Goal: Task Accomplishment & Management: Manage account settings

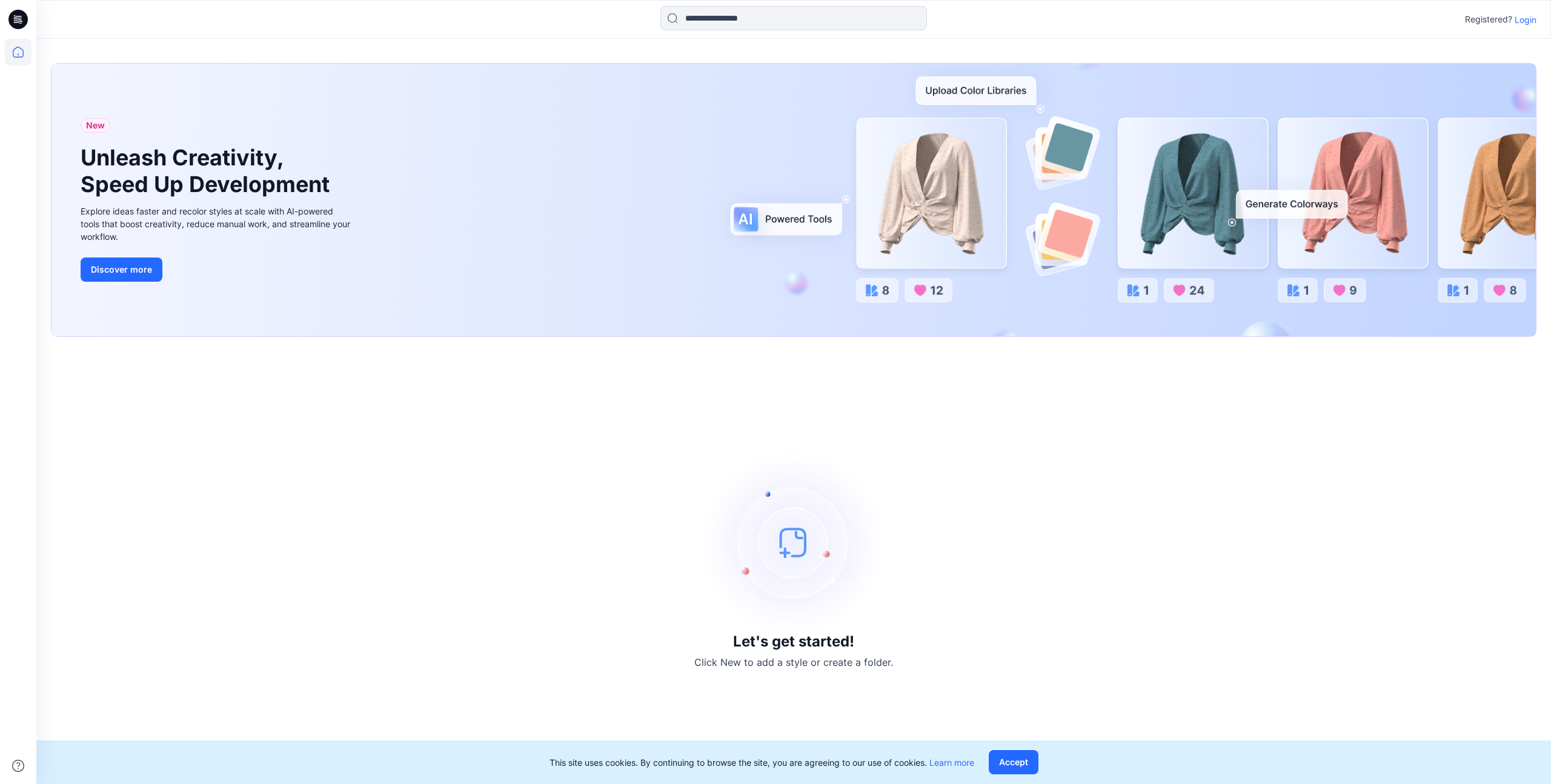
click at [1517, 21] on p "Login" at bounding box center [1525, 19] width 22 height 12
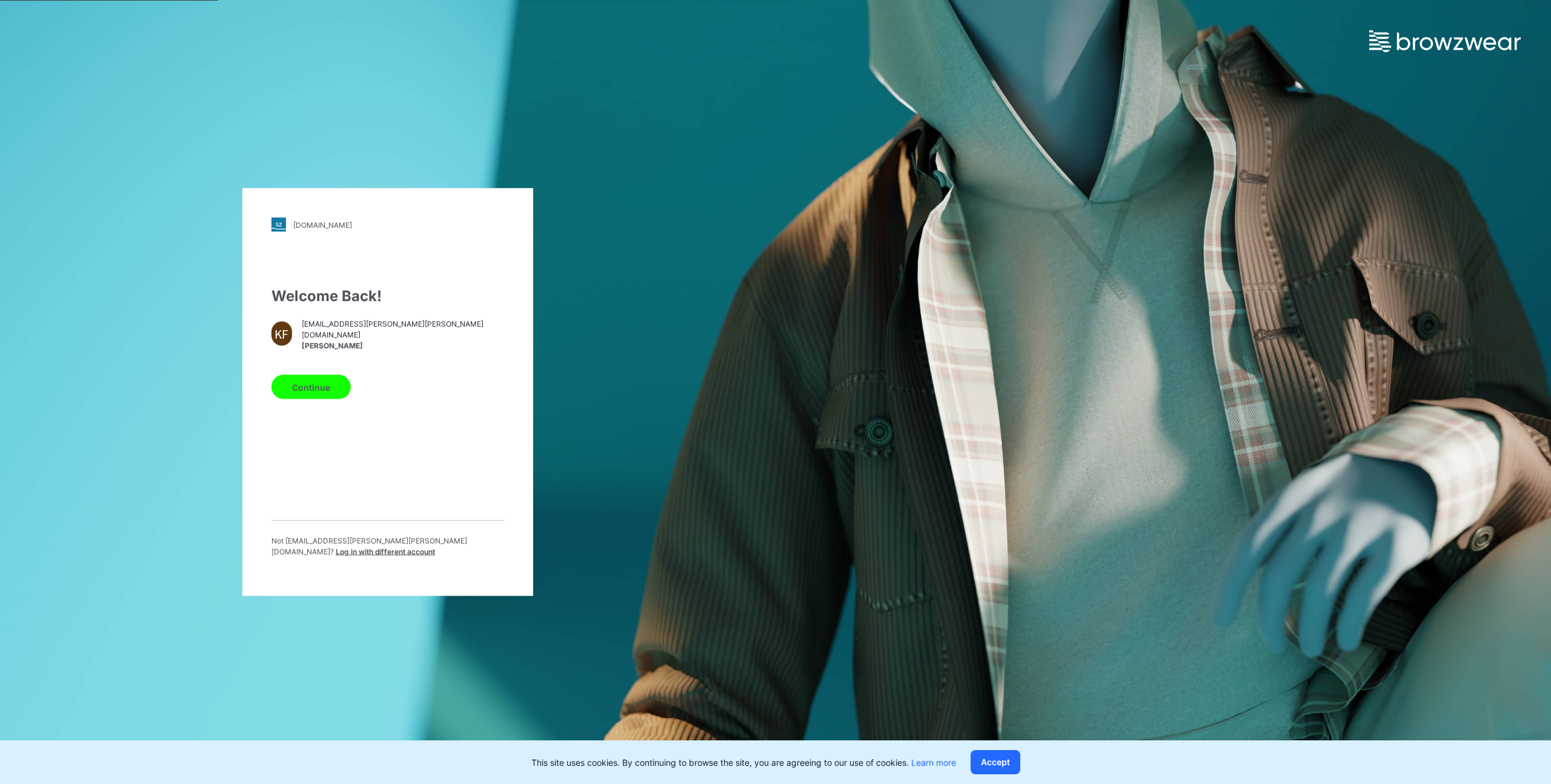
drag, startPoint x: 352, startPoint y: 322, endPoint x: 351, endPoint y: 350, distance: 28.0
click at [353, 327] on div "Welcome Back! KF krishna.fiallos@hanes.com Krishna Fiallos Continue Not krishna…" at bounding box center [388, 426] width 233 height 282
drag, startPoint x: 351, startPoint y: 350, endPoint x: 313, endPoint y: 395, distance: 58.9
click at [351, 346] on div "krishna.fiallos@hanes.com Krishna Fiallos" at bounding box center [402, 334] width 202 height 22
click at [313, 395] on button "Continue" at bounding box center [311, 386] width 80 height 24
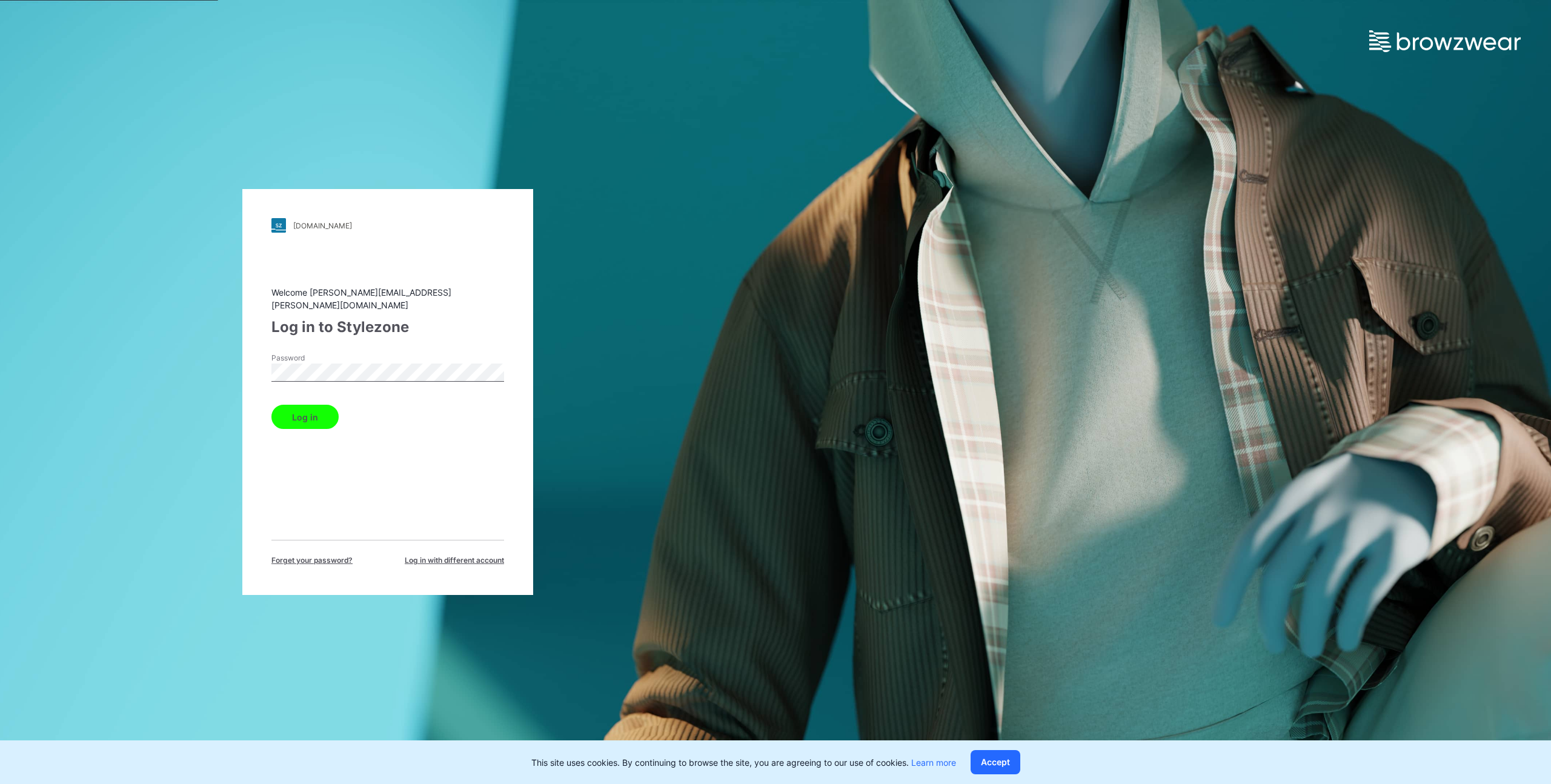
click at [299, 411] on button "Log in" at bounding box center [305, 416] width 67 height 24
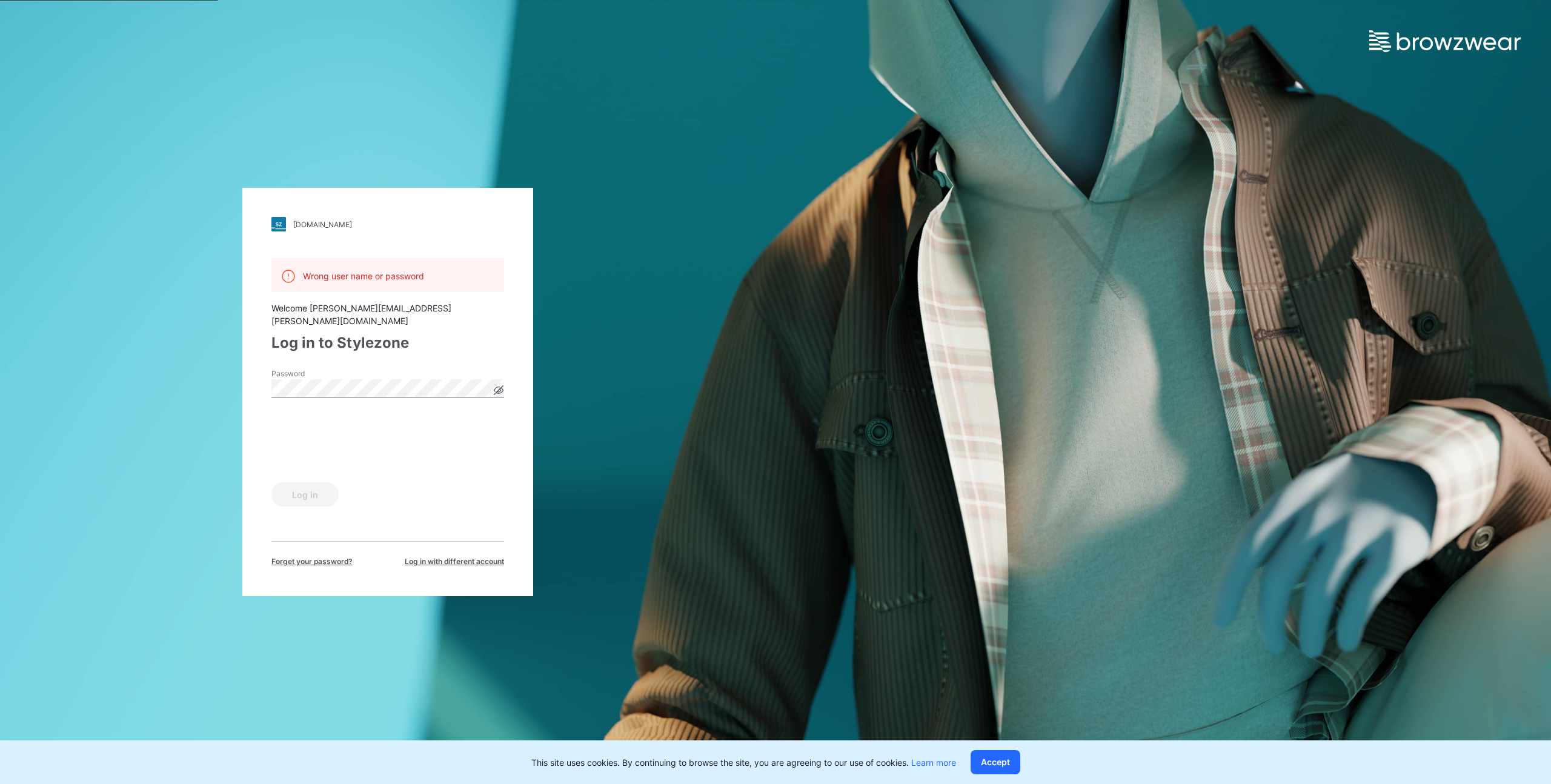
click at [358, 371] on div "Password" at bounding box center [388, 386] width 233 height 36
click at [313, 488] on button "Log in" at bounding box center [305, 494] width 67 height 24
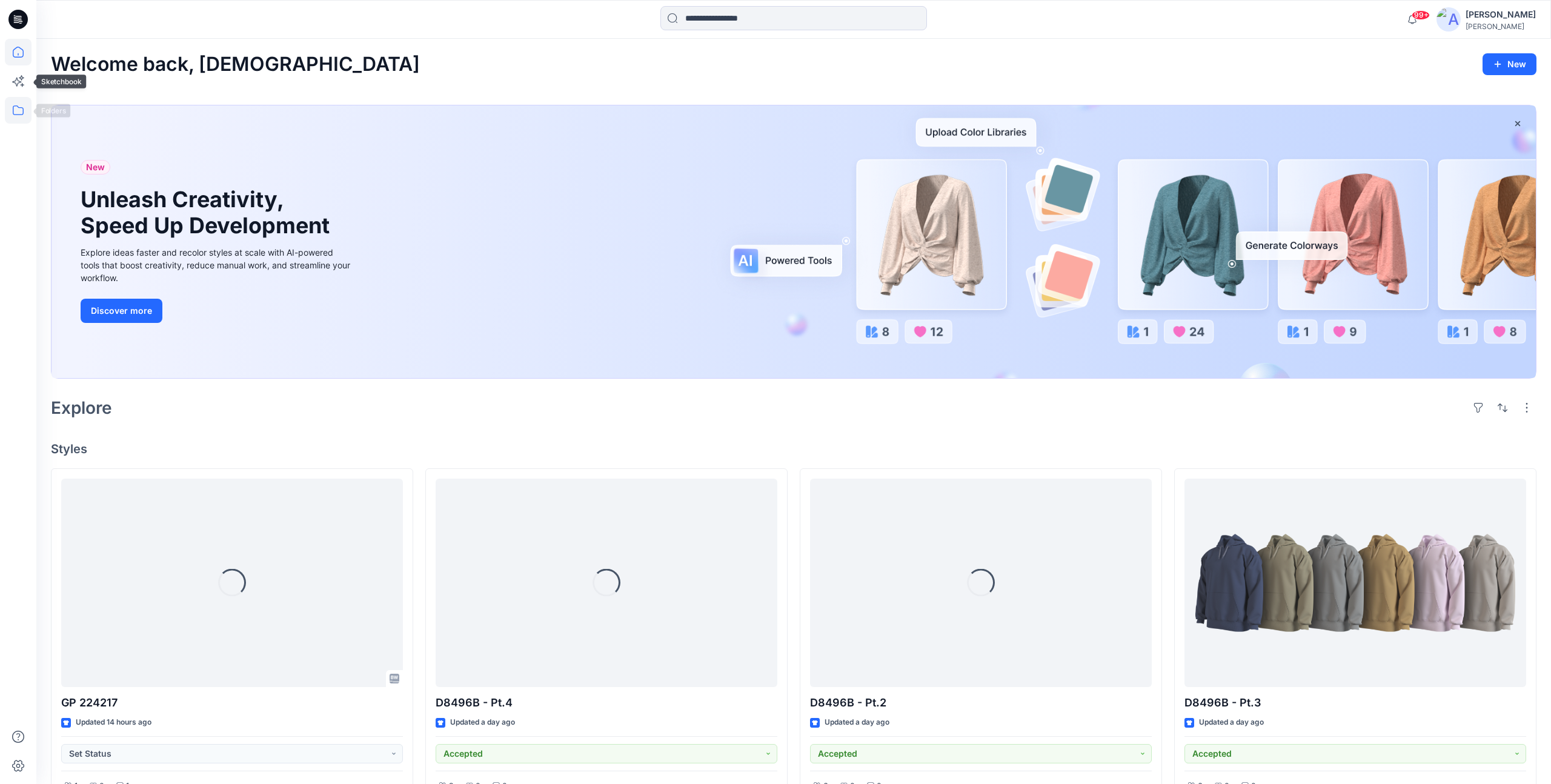
click at [18, 101] on icon at bounding box center [18, 110] width 26 height 26
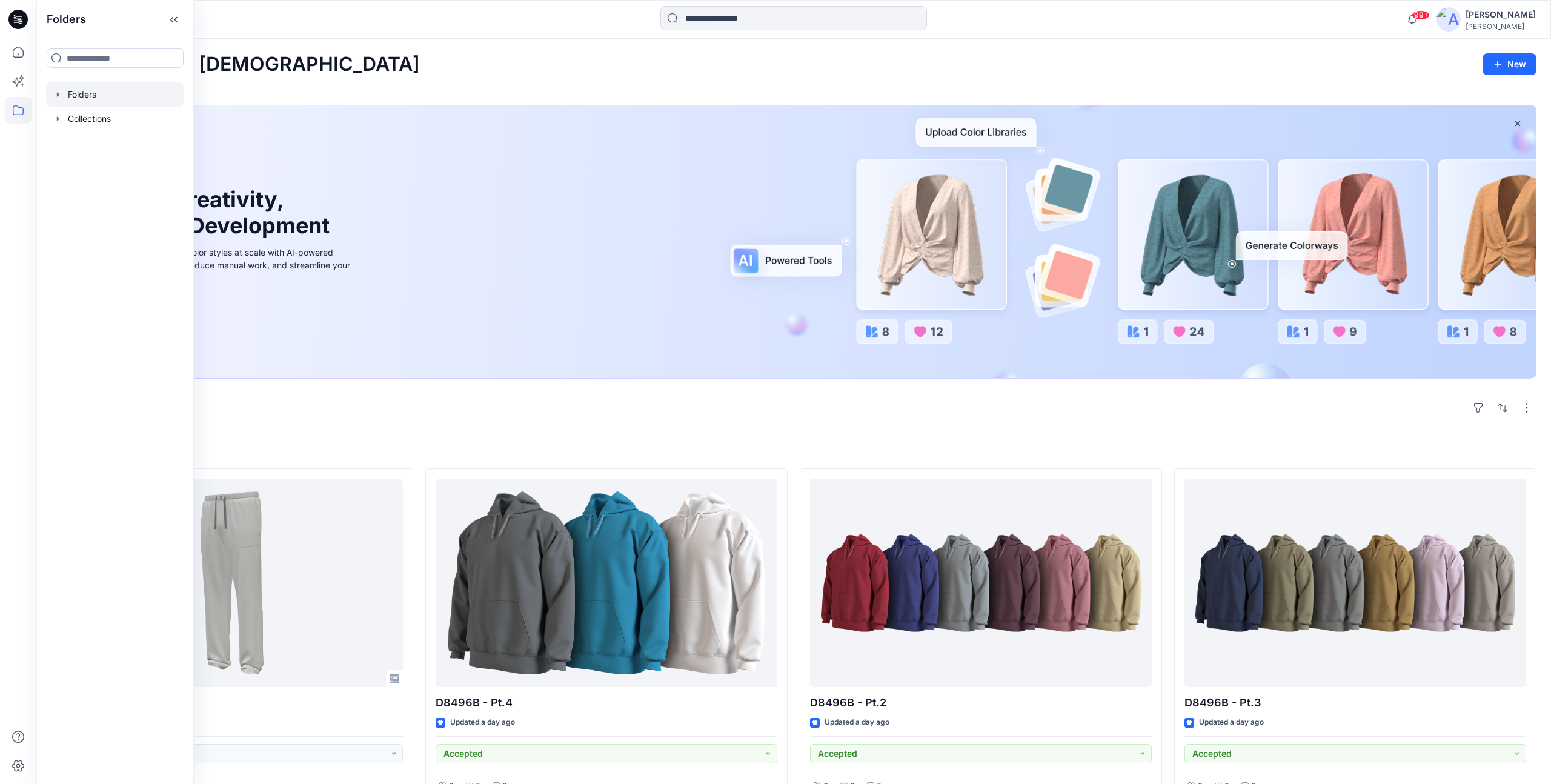
click at [96, 92] on div at bounding box center [115, 94] width 138 height 24
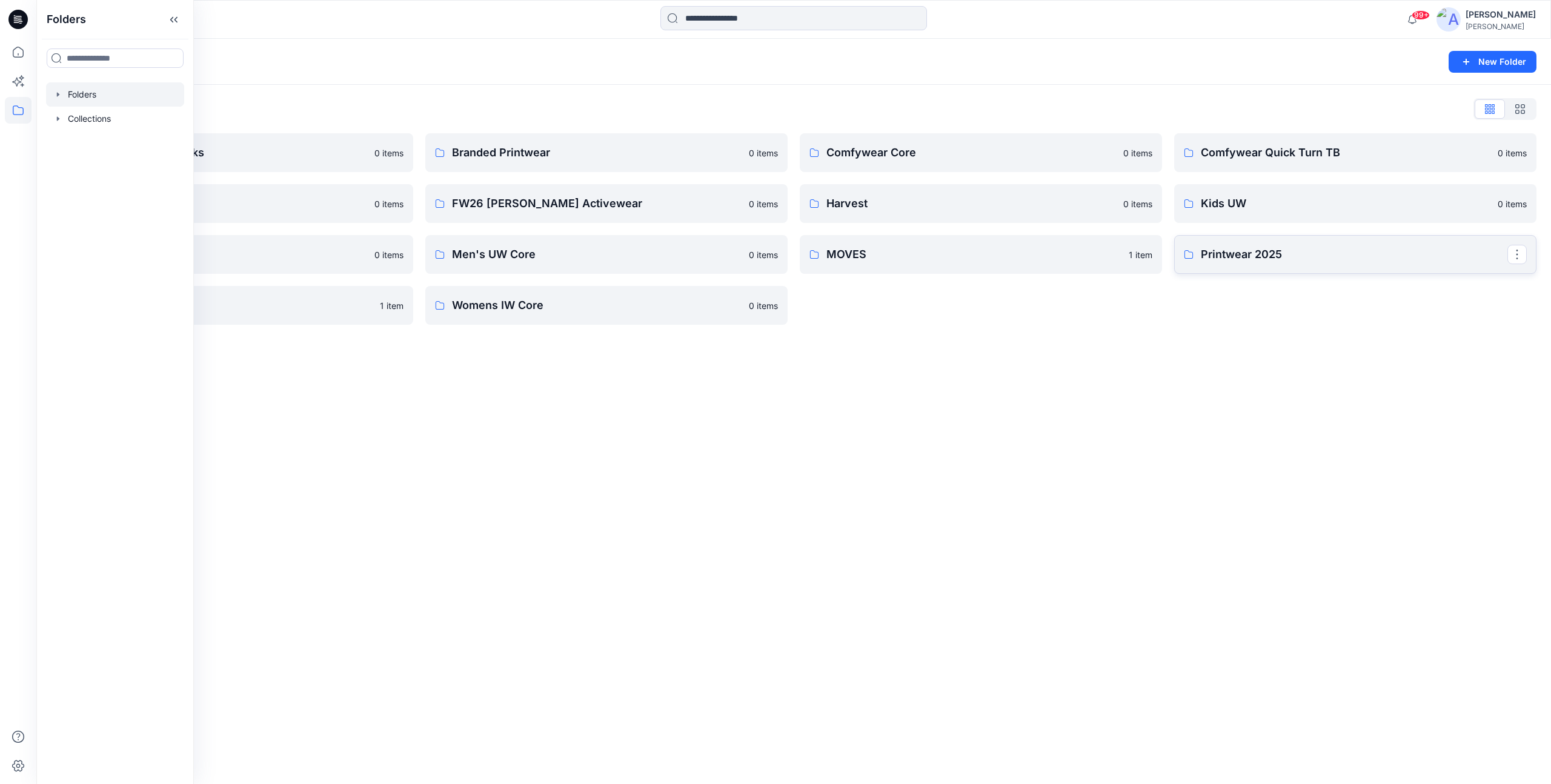
click at [1296, 261] on p "Printwear 2025" at bounding box center [1354, 255] width 306 height 17
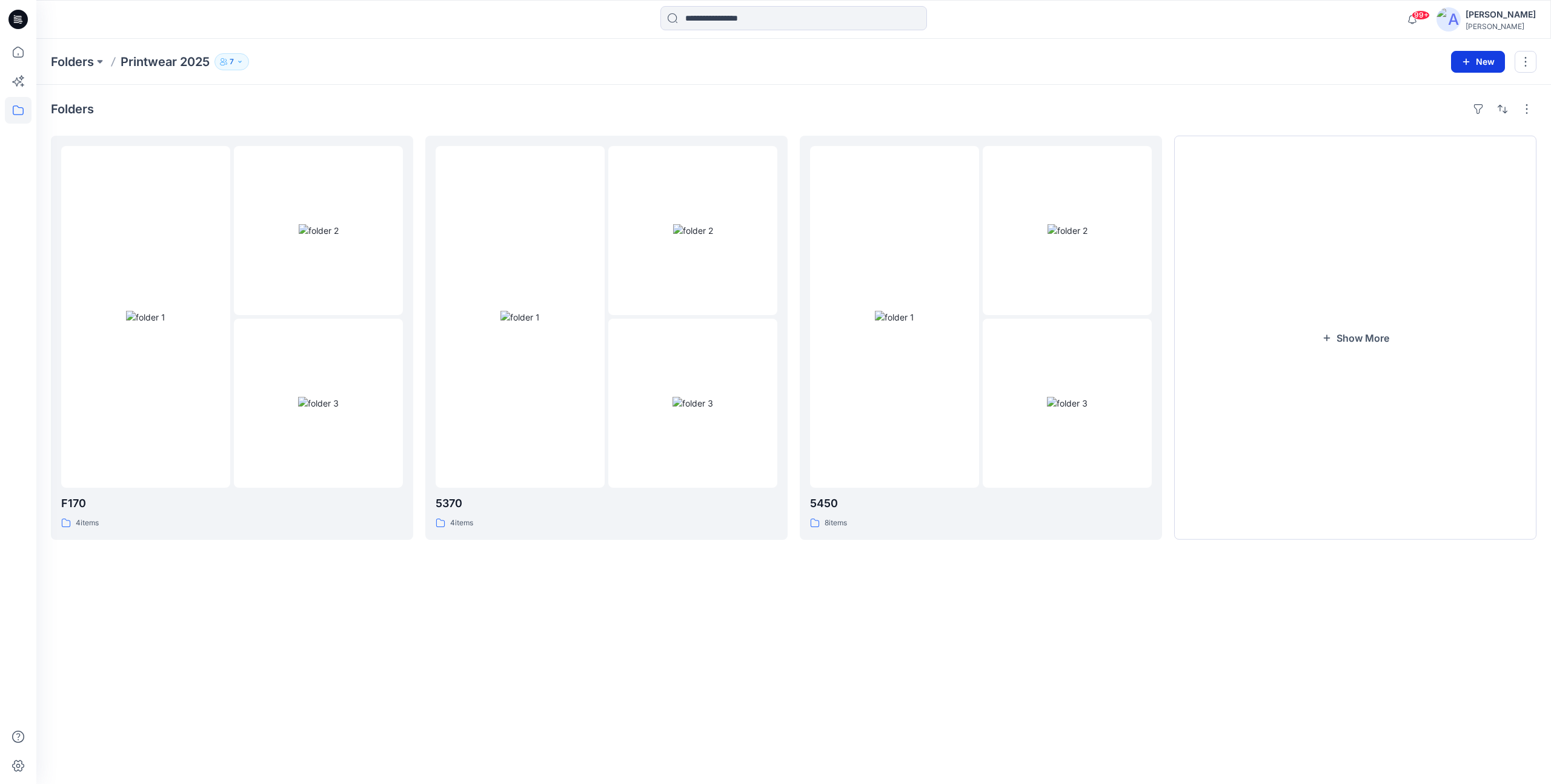
click at [1479, 67] on button "New" at bounding box center [1478, 62] width 54 height 22
click at [1471, 112] on button "New Folder" at bounding box center [1450, 115] width 104 height 22
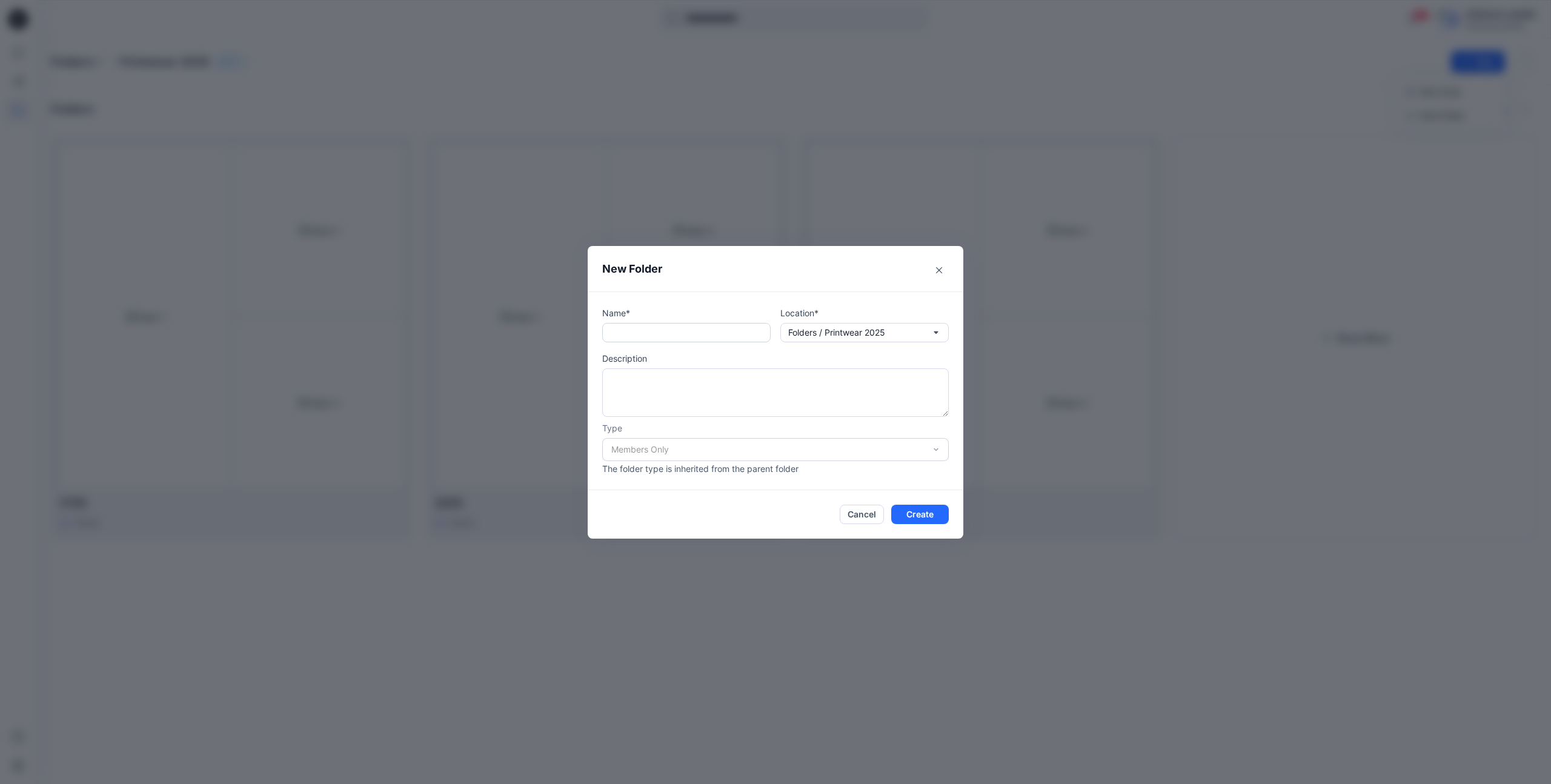
click at [756, 333] on input "text" at bounding box center [686, 332] width 169 height 19
paste input "******"
type input "******"
click at [930, 511] on button "Create" at bounding box center [919, 514] width 57 height 19
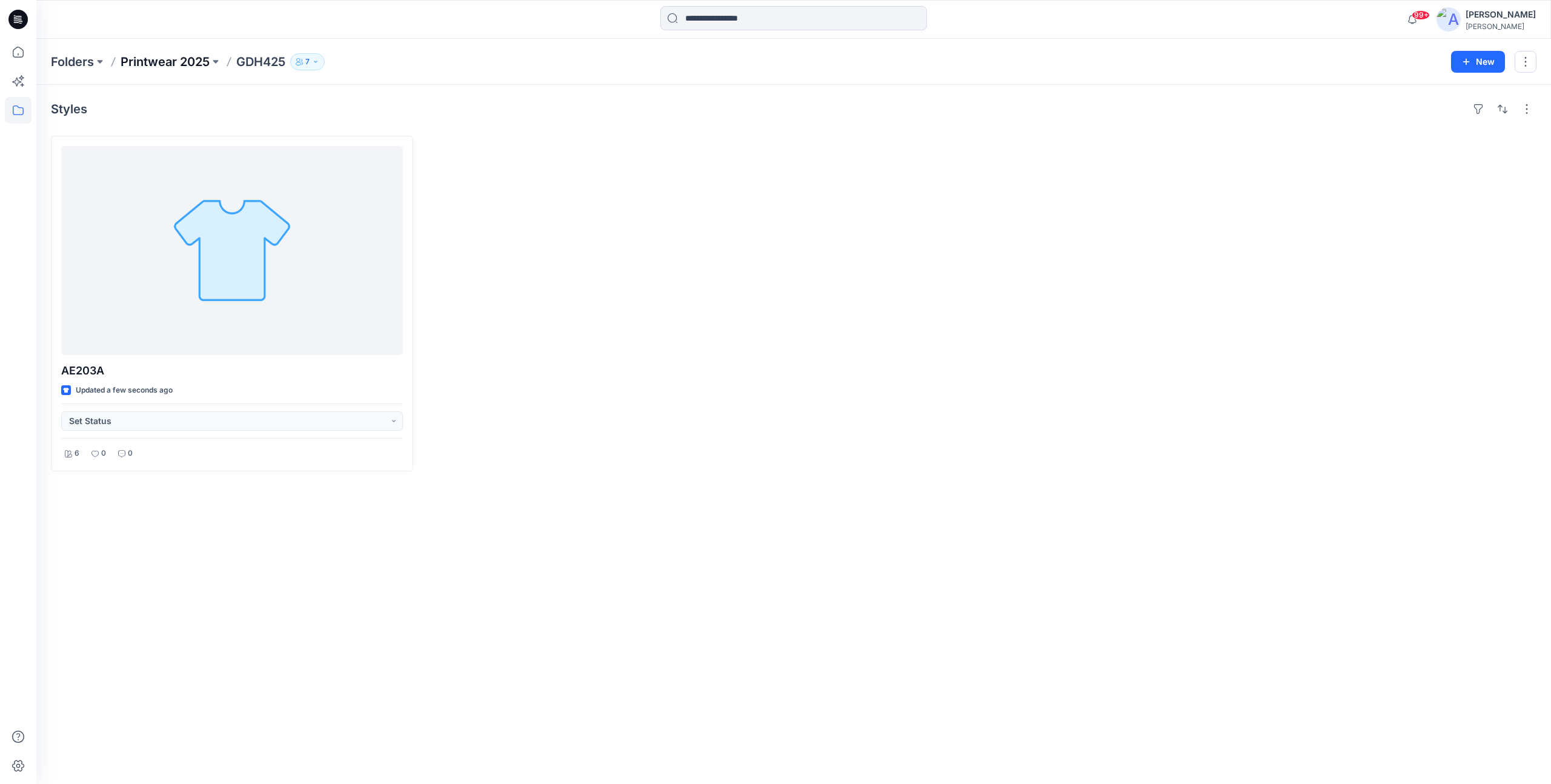
click at [150, 63] on p "Printwear 2025" at bounding box center [165, 62] width 89 height 17
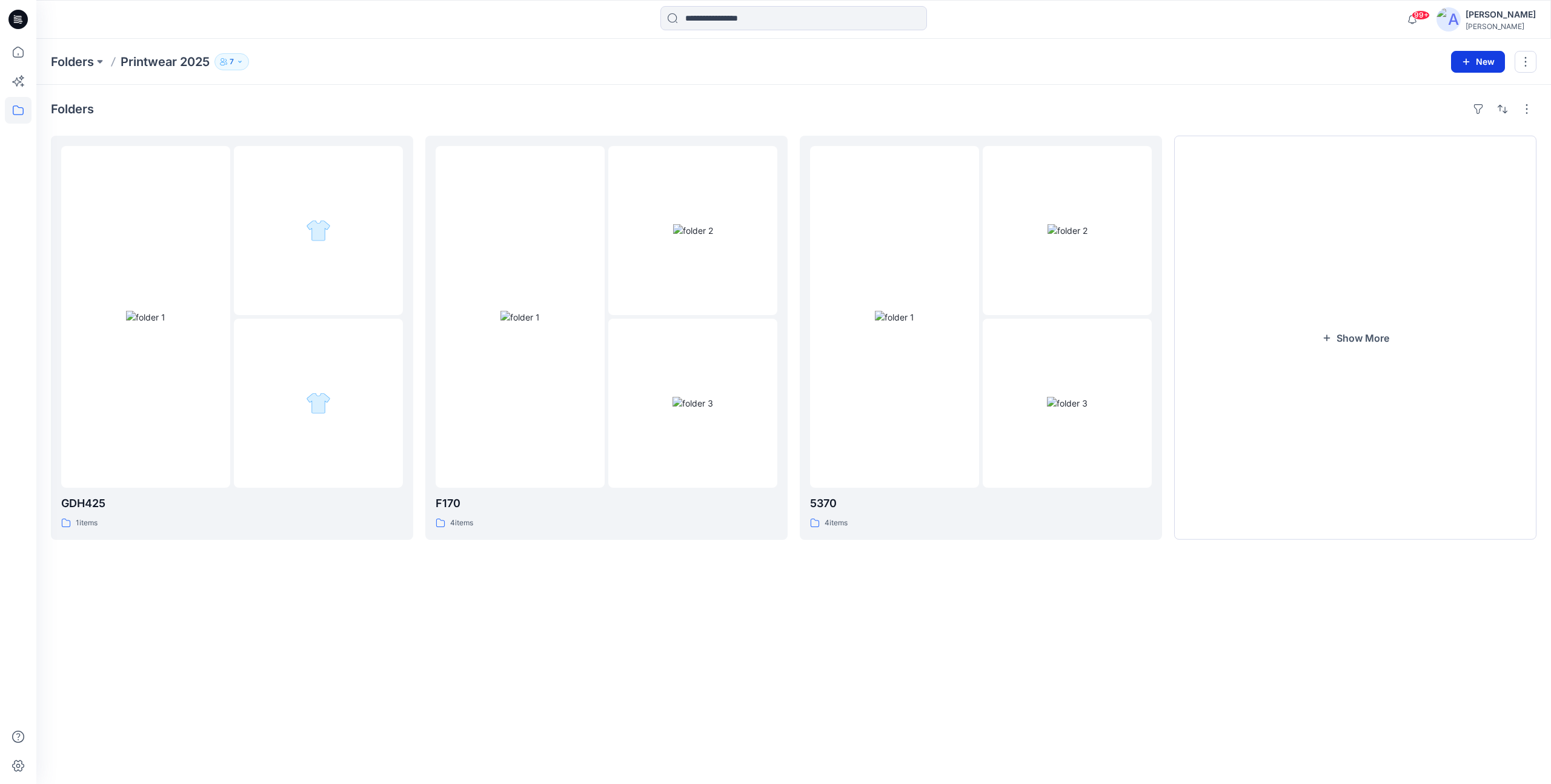
click at [1479, 63] on button "New" at bounding box center [1478, 62] width 54 height 22
click at [1448, 115] on p "New Folder" at bounding box center [1443, 115] width 45 height 12
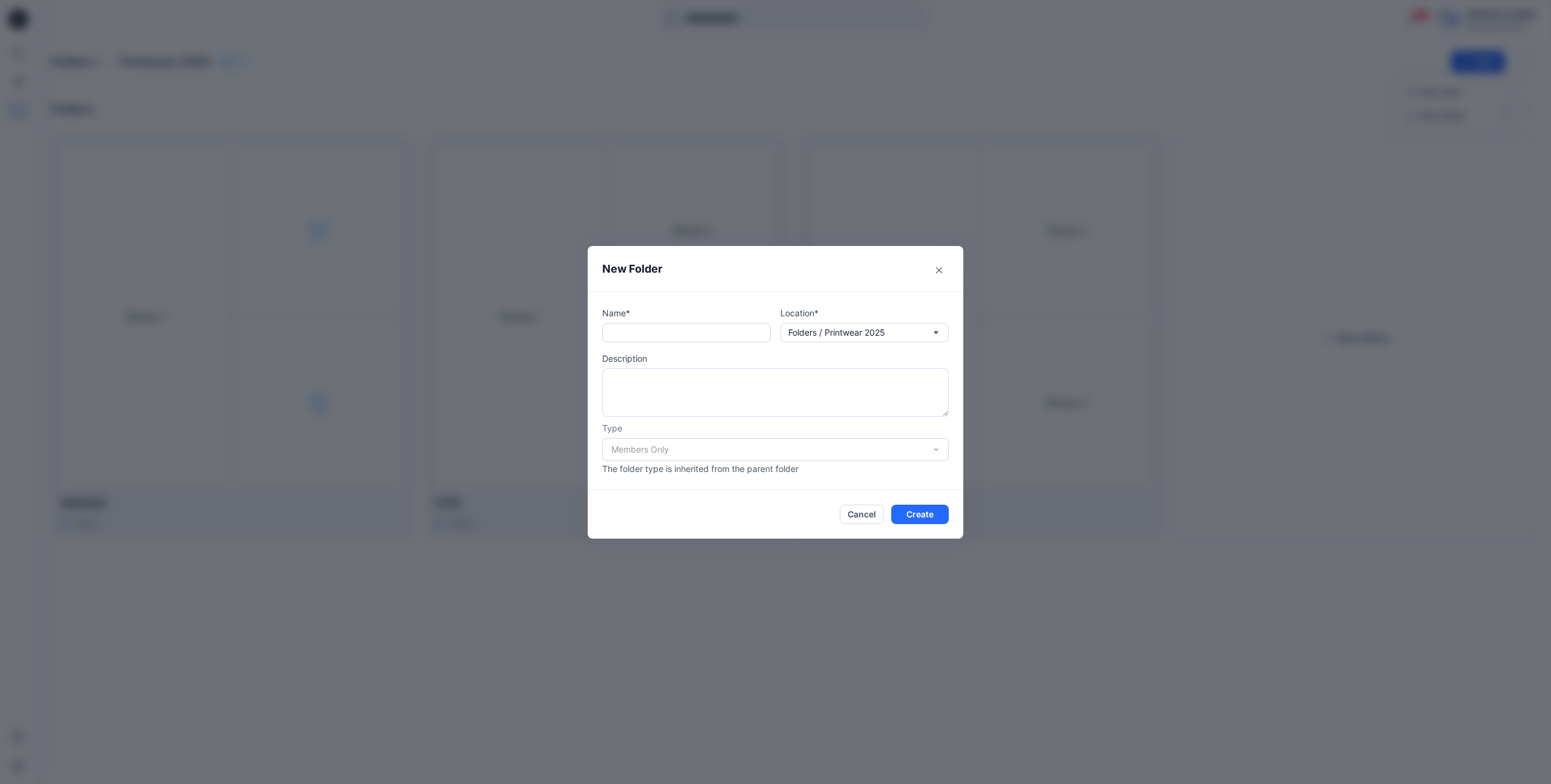
click at [686, 329] on input "text" at bounding box center [686, 332] width 169 height 19
paste input "******"
type input "******"
click at [924, 510] on button "Create" at bounding box center [919, 514] width 57 height 19
